Goal: Obtain resource: Download file/media

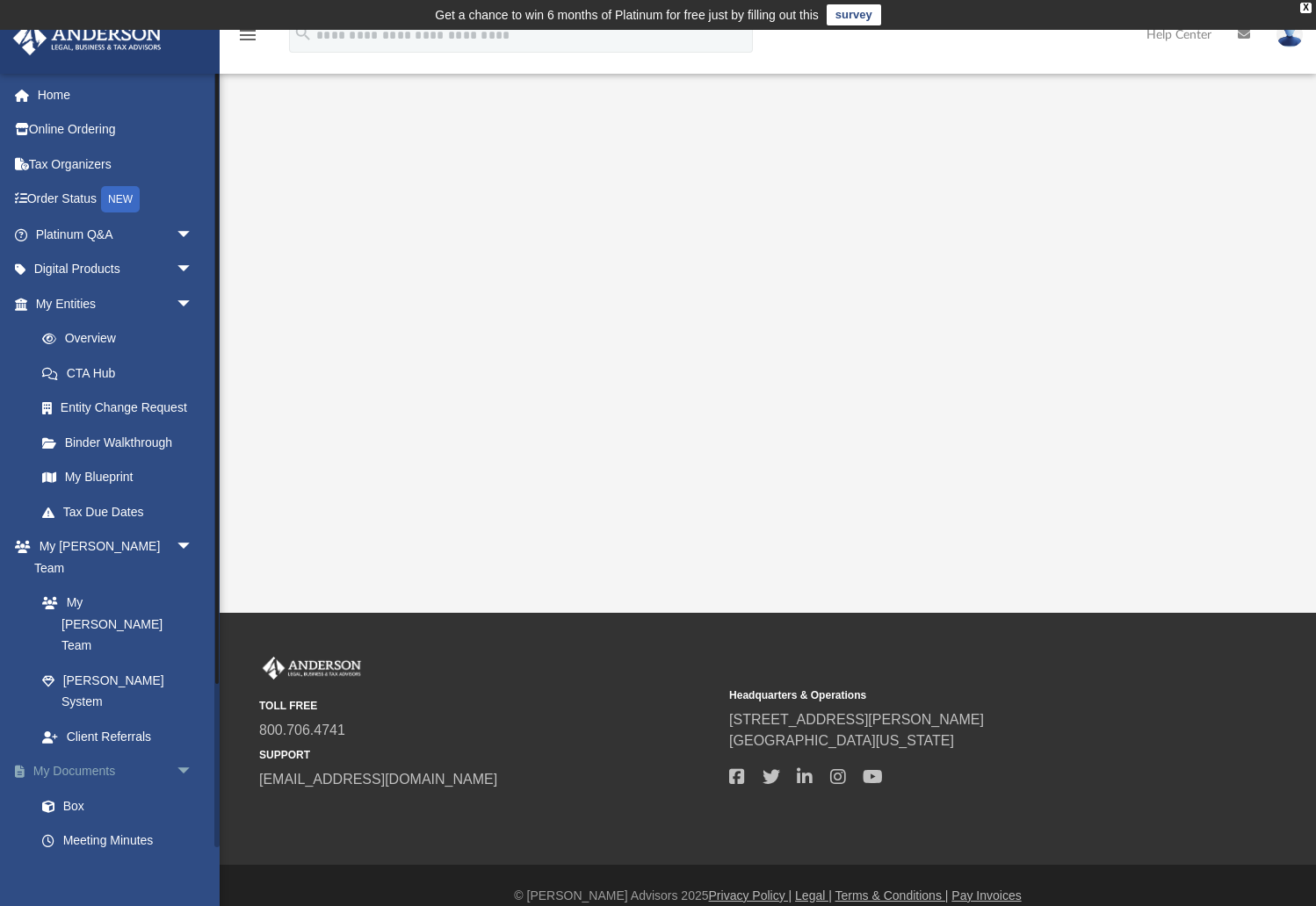
click at [85, 754] on link "My Documents arrow_drop_down" at bounding box center [116, 772] width 207 height 35
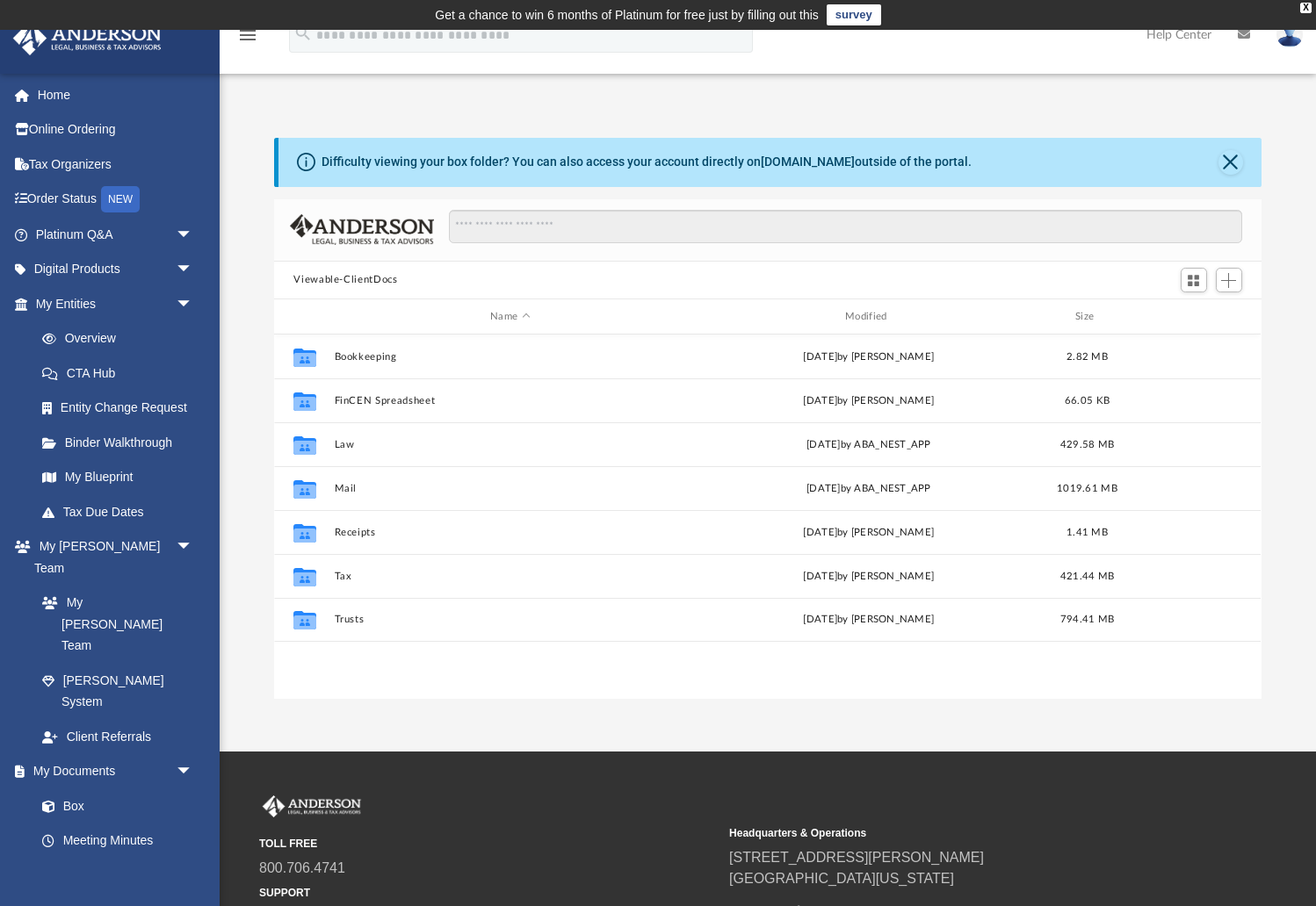
scroll to position [399, 986]
click at [866, 311] on div "Modified" at bounding box center [869, 317] width 352 height 16
click at [869, 315] on div "Modified" at bounding box center [869, 317] width 352 height 16
click at [867, 314] on div "Modified" at bounding box center [869, 317] width 352 height 16
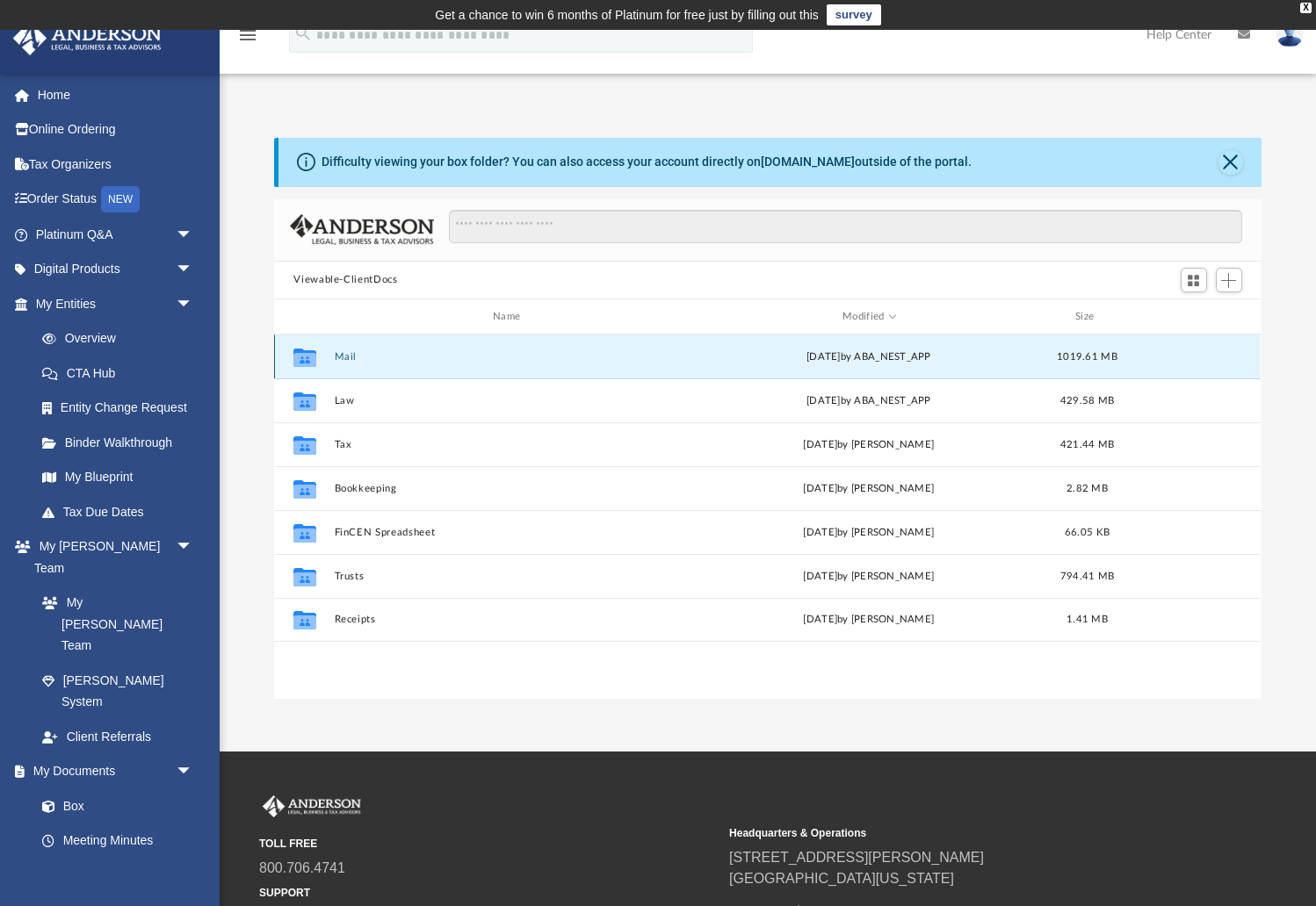
click at [338, 353] on button "Mail" at bounding box center [511, 357] width 352 height 12
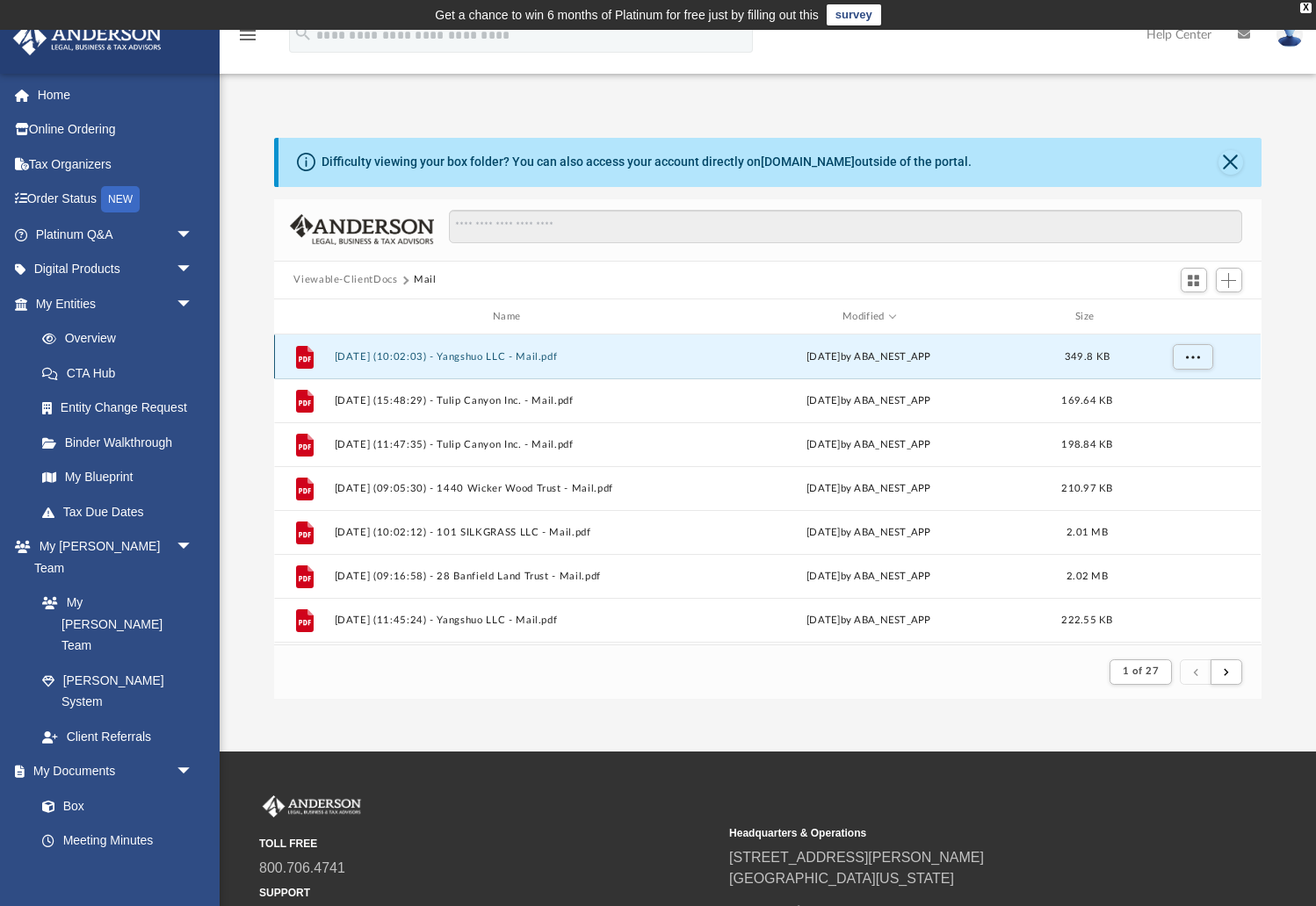
click at [411, 354] on button "[DATE] (10:02:03) - Yangshuo LLC - Mail.pdf" at bounding box center [511, 357] width 352 height 12
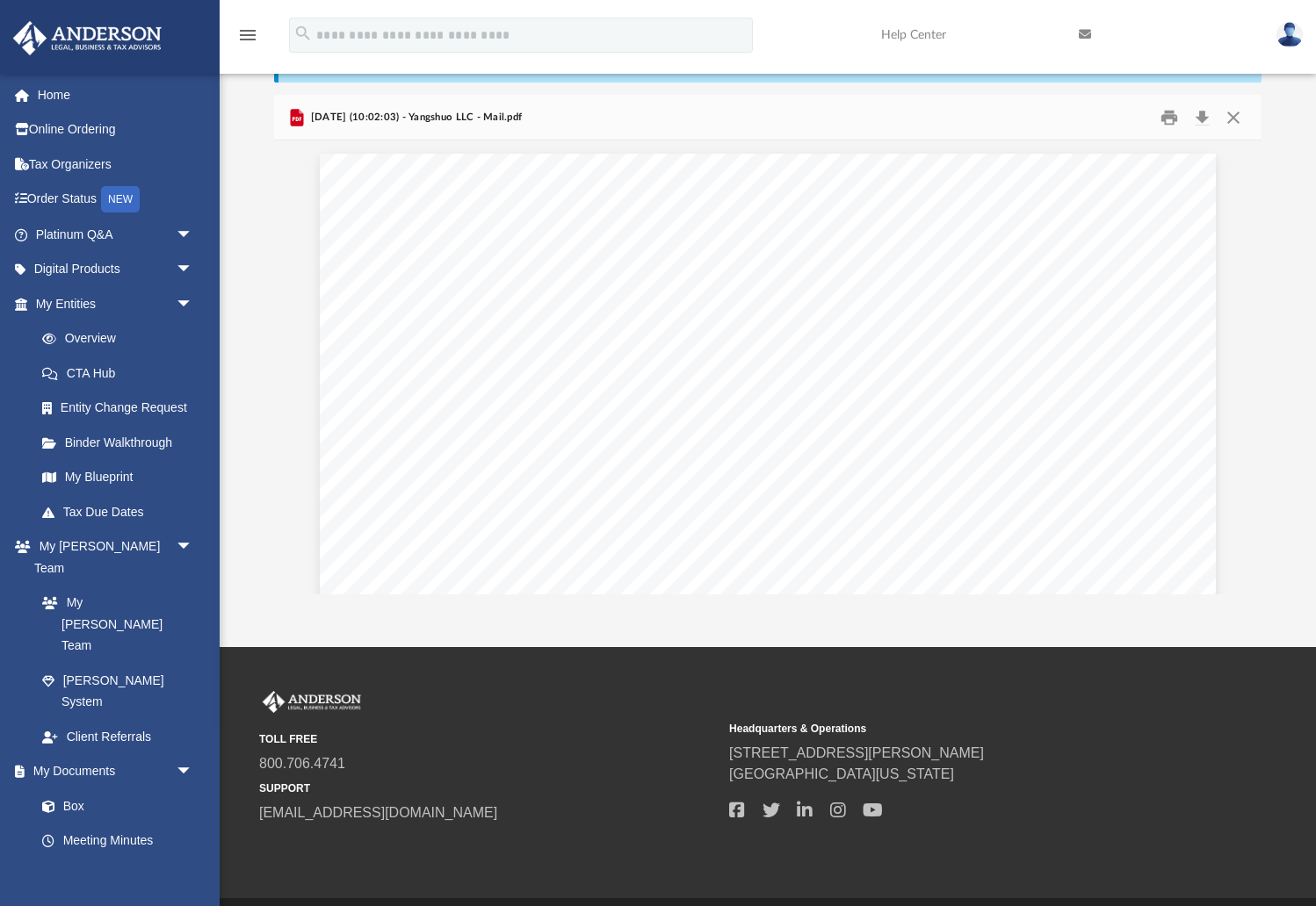
scroll to position [0, 0]
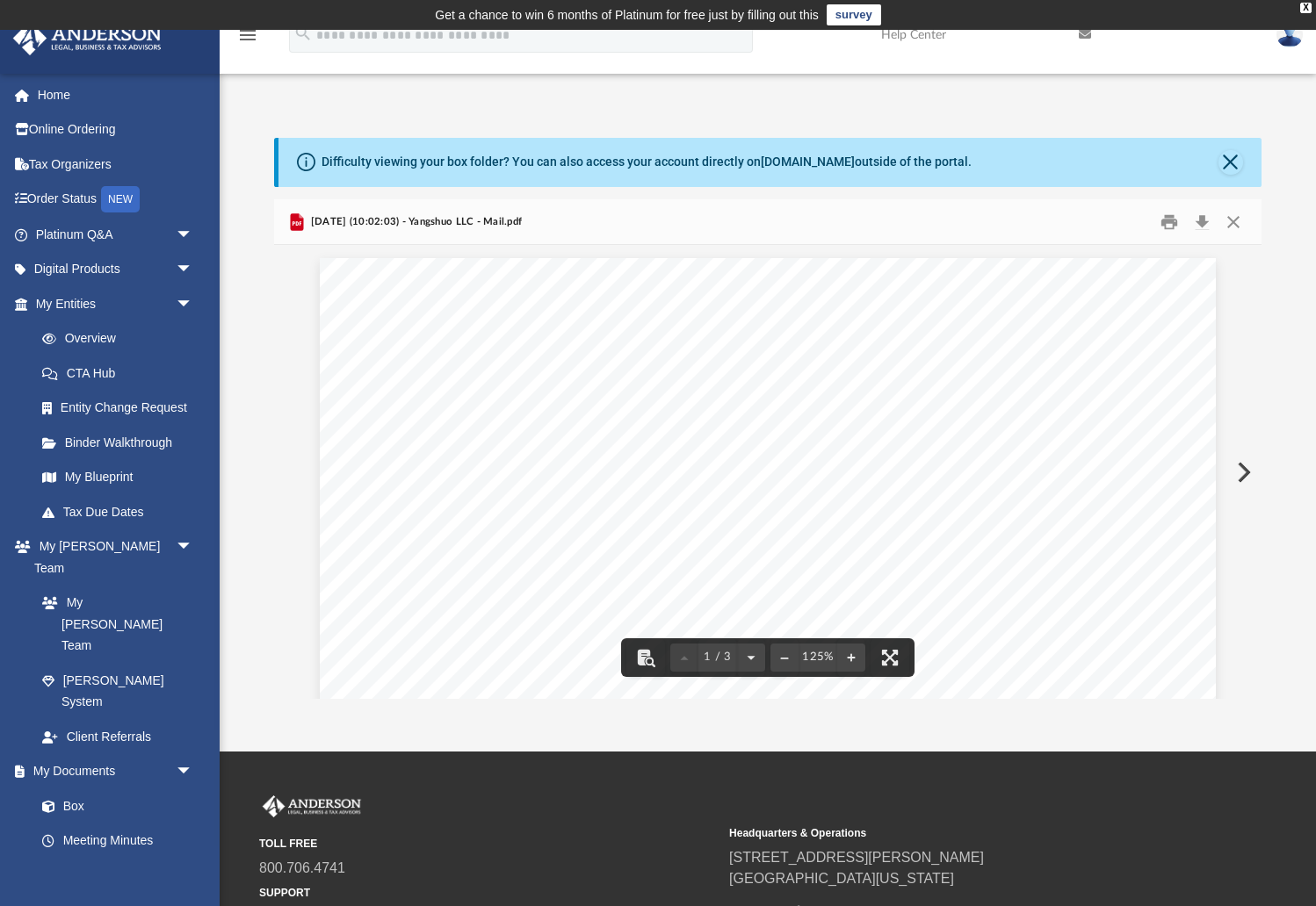
click at [1245, 471] on button "Preview" at bounding box center [1241, 472] width 38 height 49
